Goal: Task Accomplishment & Management: Complete application form

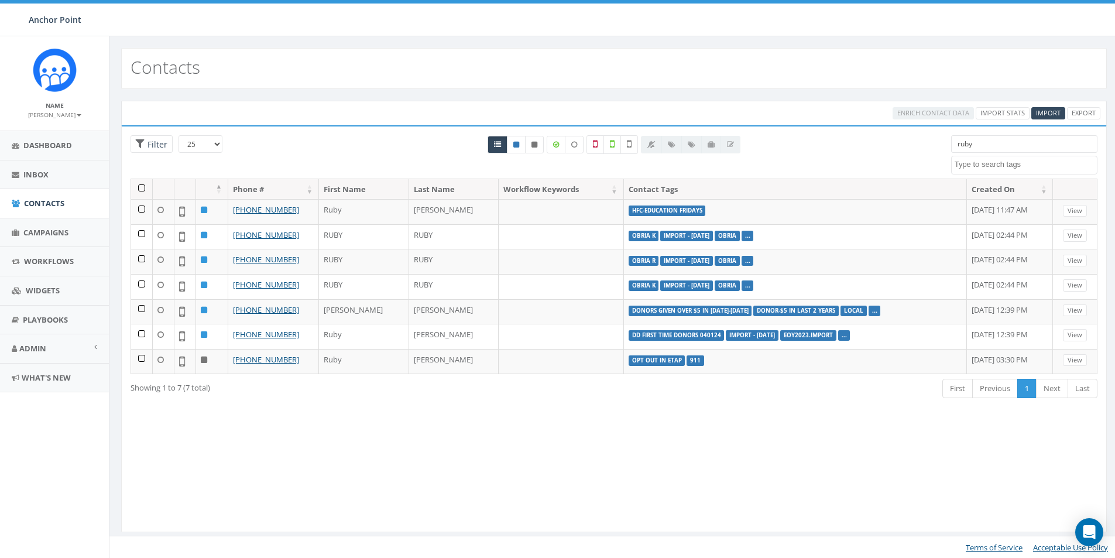
select select
drag, startPoint x: 981, startPoint y: 148, endPoint x: 922, endPoint y: 146, distance: 59.8
click at [922, 146] on div "25 50 100 Filter ruby 0613 Donor Dinner [DATE] 2024 gala 22 gala guest 911 boar…" at bounding box center [614, 156] width 985 height 43
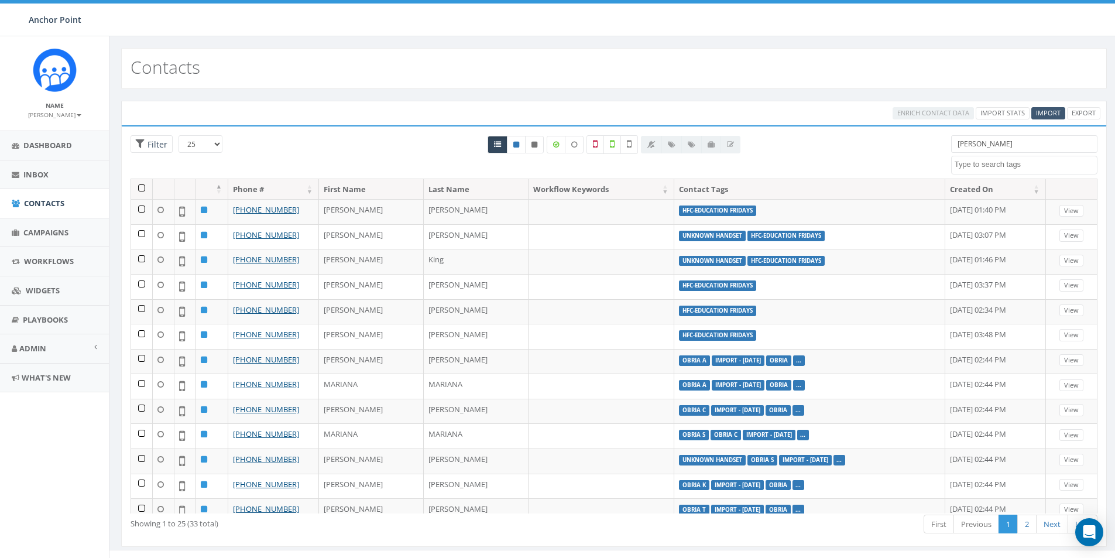
type input "[PERSON_NAME]"
click at [1048, 111] on span "Import" at bounding box center [1048, 112] width 25 height 9
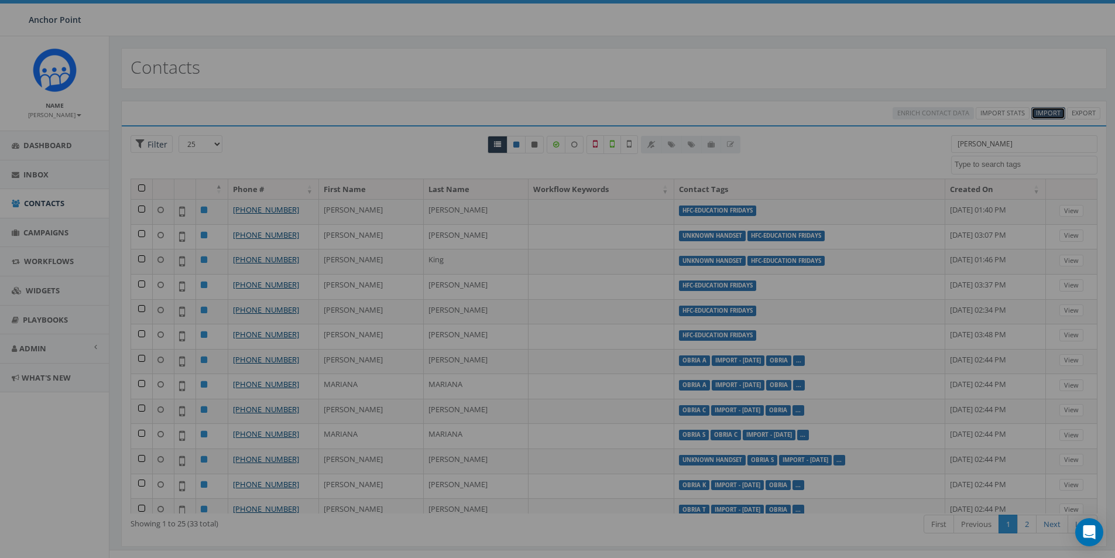
select select
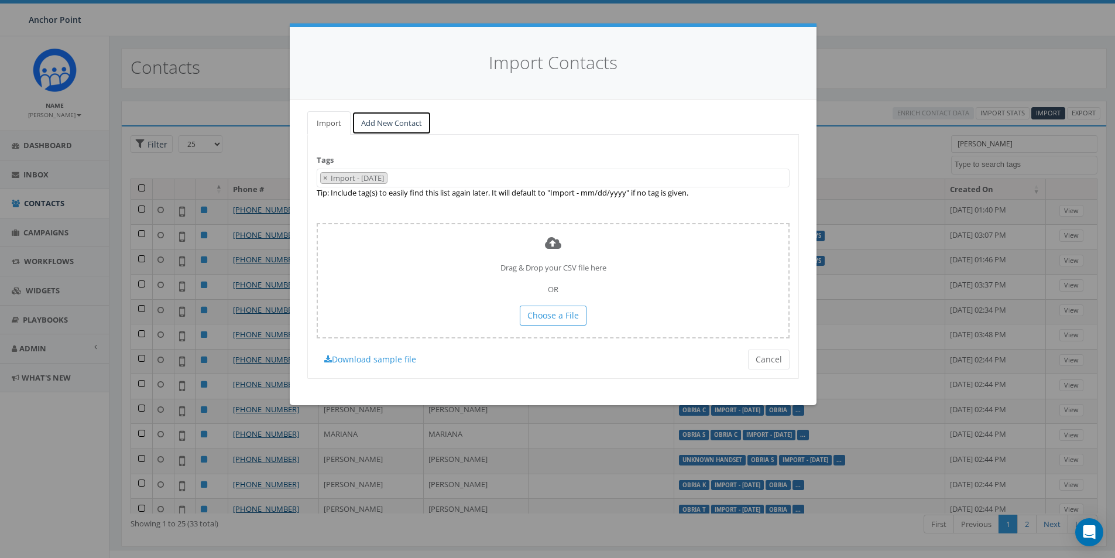
click at [379, 126] on link "Add New Contact" at bounding box center [392, 123] width 80 height 24
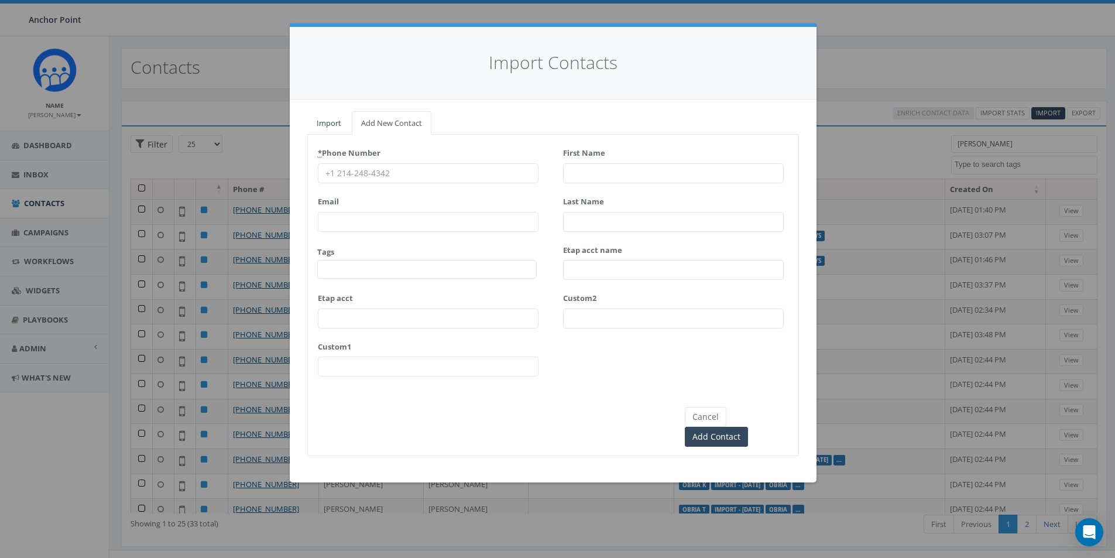
click at [354, 179] on input "* Phone Number" at bounding box center [428, 173] width 221 height 20
type input "[PHONE_NUMBER]"
click at [370, 265] on span at bounding box center [427, 269] width 220 height 19
type textarea "HFC"
select select "HFC-Education Fridays"
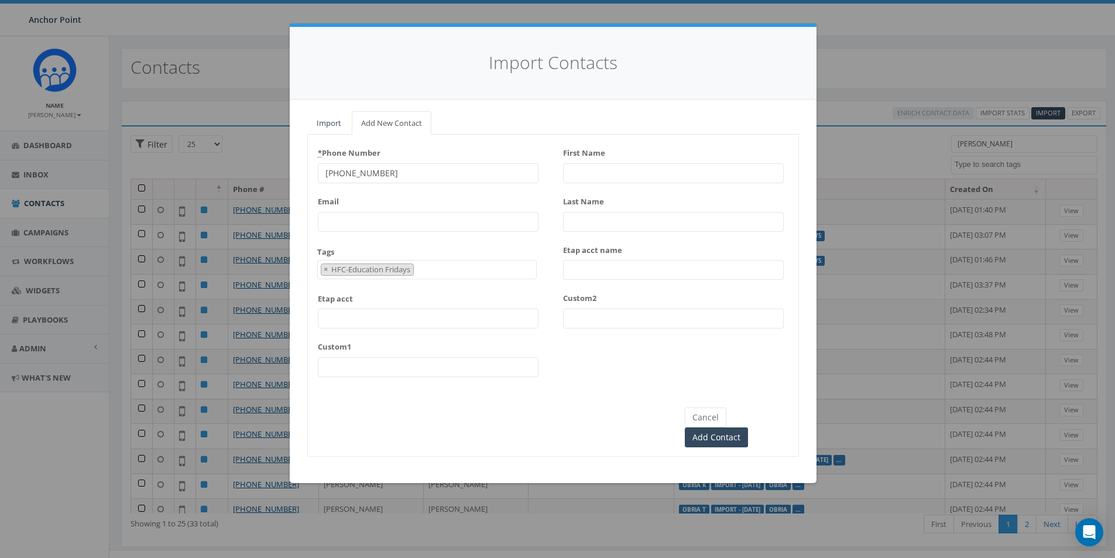
scroll to position [356, 0]
click at [581, 177] on input "First Name" at bounding box center [673, 173] width 221 height 20
type input "[PERSON_NAME]"
click at [748, 427] on input "Add Contact" at bounding box center [716, 437] width 63 height 20
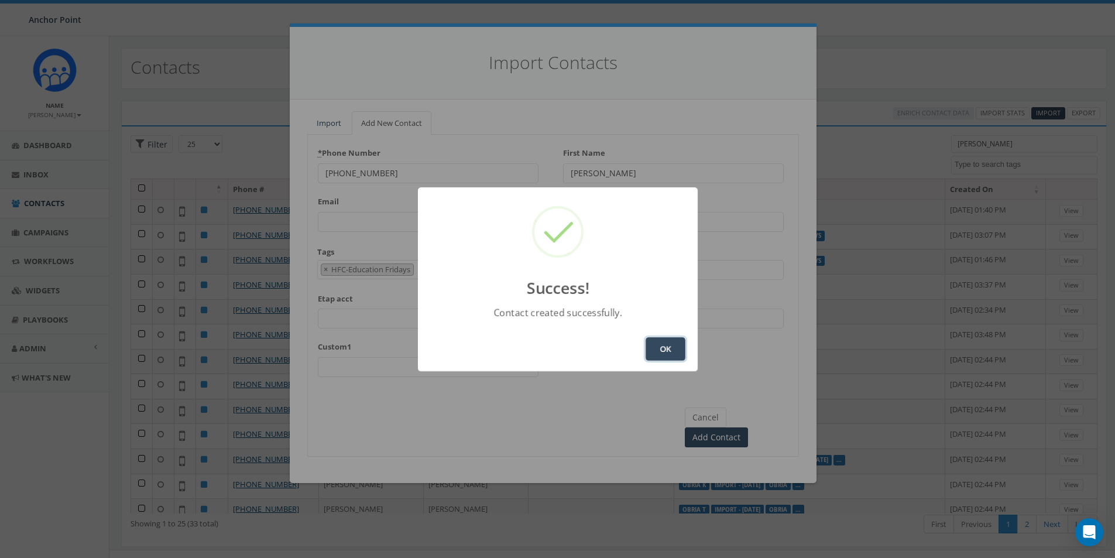
click at [677, 341] on button "OK" at bounding box center [666, 348] width 40 height 23
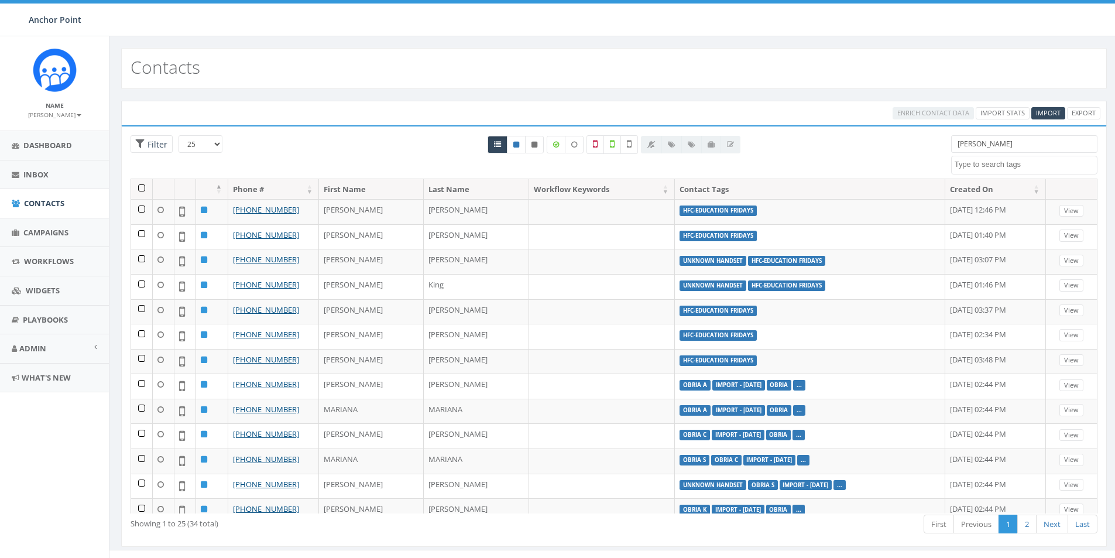
select select
